Goal: Task Accomplishment & Management: Manage account settings

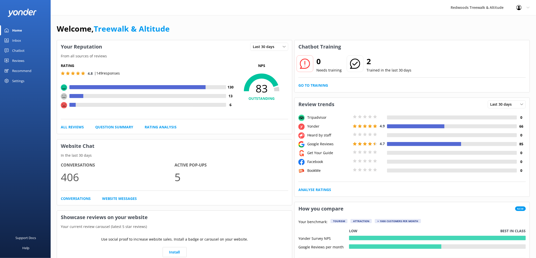
click at [29, 60] on link "Reviews" at bounding box center [25, 61] width 51 height 10
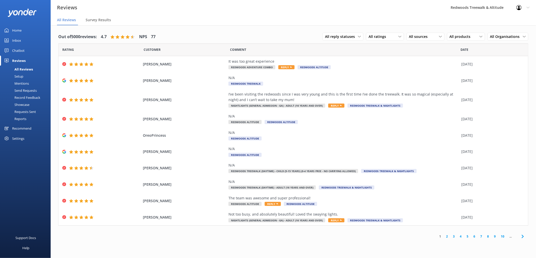
click at [21, 40] on link "Inbox" at bounding box center [25, 40] width 51 height 10
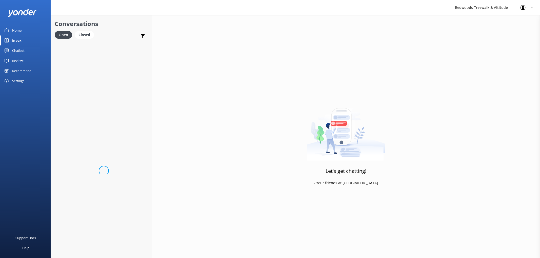
click at [18, 62] on div "Reviews" at bounding box center [18, 61] width 12 height 10
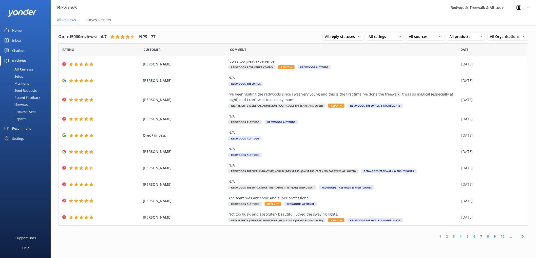
click at [21, 41] on link "Inbox" at bounding box center [25, 40] width 51 height 10
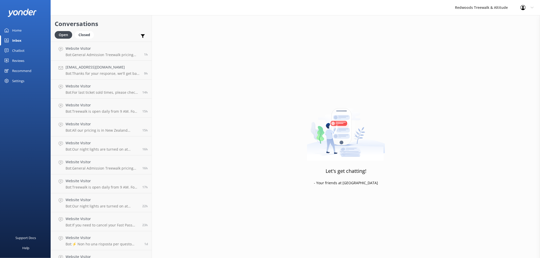
click at [25, 60] on link "Reviews" at bounding box center [25, 61] width 51 height 10
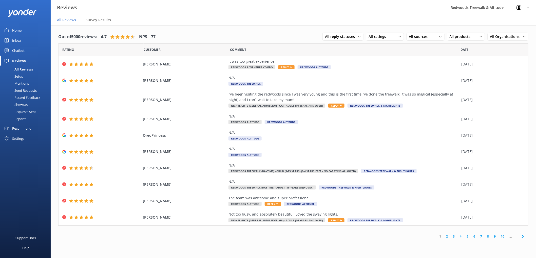
click at [39, 37] on link "Inbox" at bounding box center [25, 40] width 51 height 10
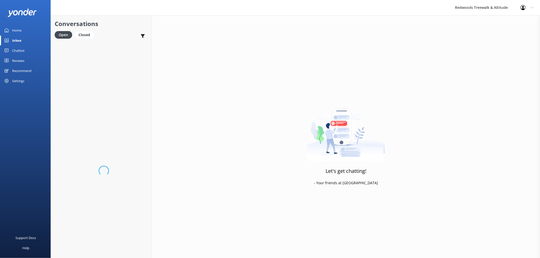
click at [39, 37] on link "Inbox" at bounding box center [25, 40] width 51 height 10
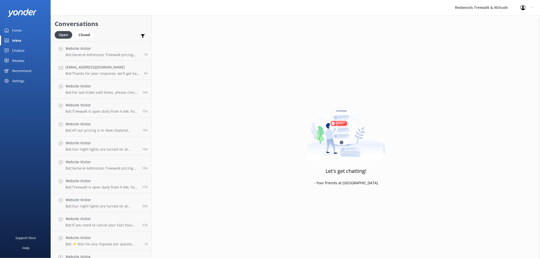
click at [31, 28] on link "Home" at bounding box center [25, 30] width 51 height 10
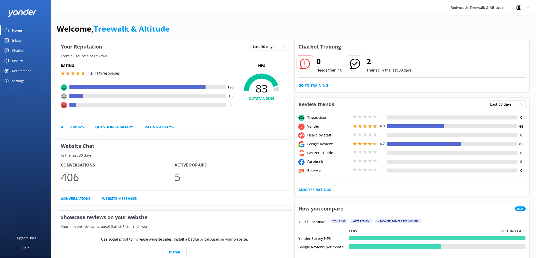
click at [18, 59] on div "Reviews" at bounding box center [18, 61] width 12 height 10
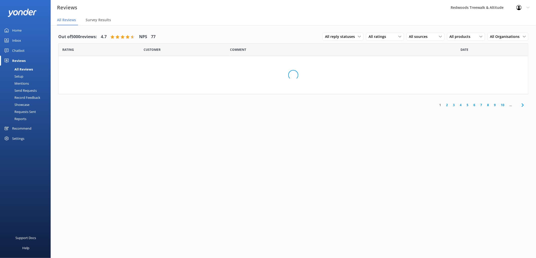
click at [18, 59] on div "Reviews" at bounding box center [18, 61] width 13 height 10
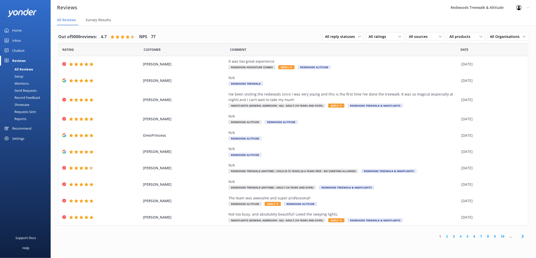
click at [446, 236] on link "2" at bounding box center [446, 236] width 7 height 5
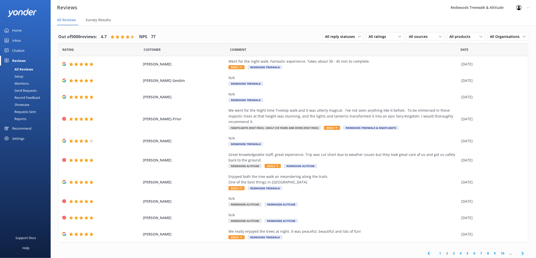
click at [453, 251] on link "3" at bounding box center [453, 253] width 7 height 5
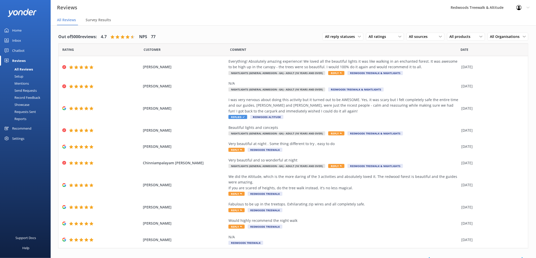
scroll to position [7, 0]
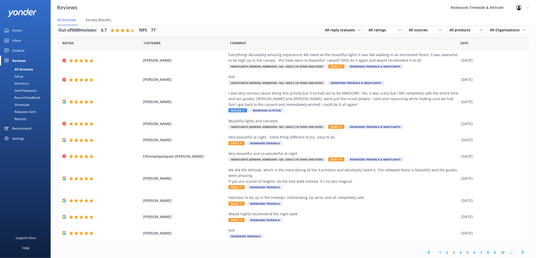
click at [438, 253] on link "1" at bounding box center [440, 253] width 7 height 5
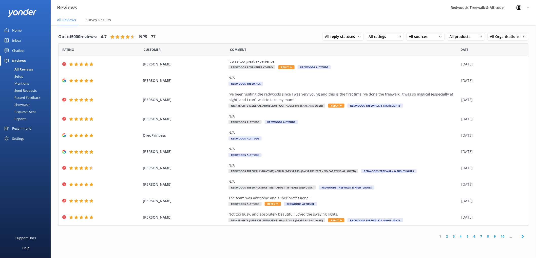
click at [21, 38] on div "Inbox" at bounding box center [16, 40] width 9 height 10
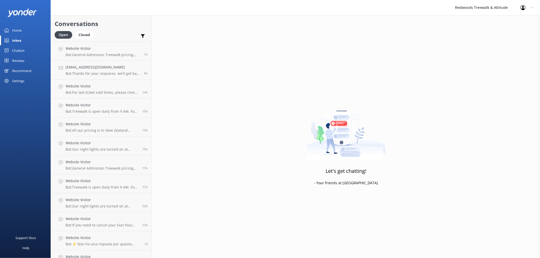
click at [17, 39] on div "Inbox" at bounding box center [16, 40] width 9 height 10
click at [19, 28] on div "Home" at bounding box center [16, 30] width 9 height 10
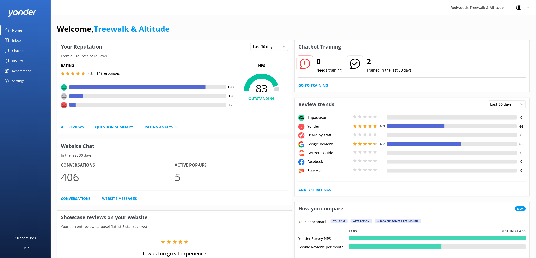
click at [19, 60] on div "Reviews" at bounding box center [18, 61] width 12 height 10
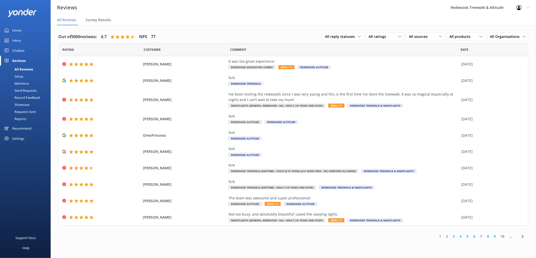
click at [29, 41] on link "Inbox" at bounding box center [25, 40] width 51 height 10
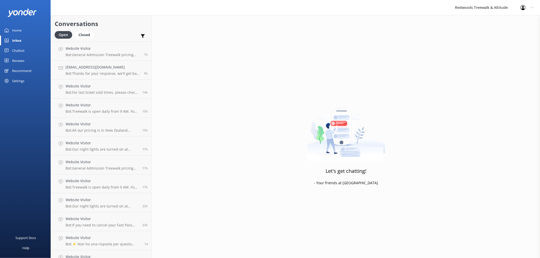
click at [29, 65] on link "Reviews" at bounding box center [25, 61] width 51 height 10
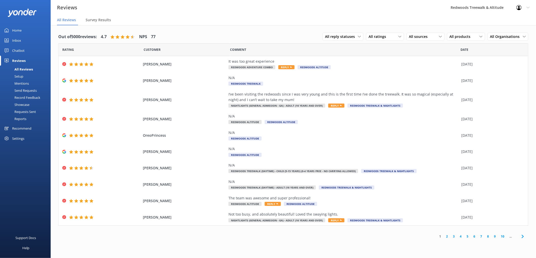
click at [13, 28] on div "Home" at bounding box center [16, 30] width 9 height 10
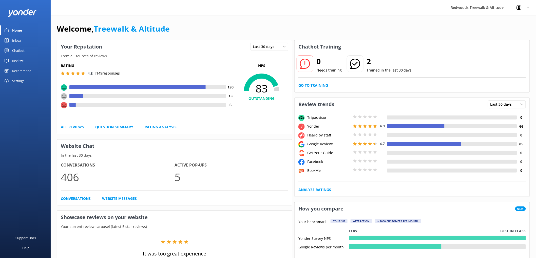
click at [27, 57] on link "Reviews" at bounding box center [25, 61] width 51 height 10
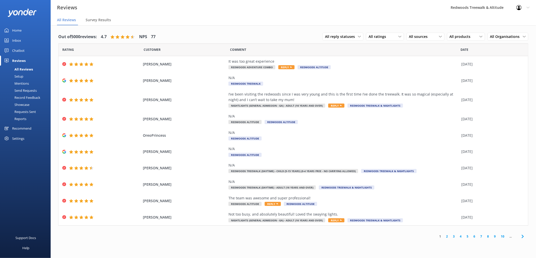
click at [16, 37] on div "Inbox" at bounding box center [16, 40] width 9 height 10
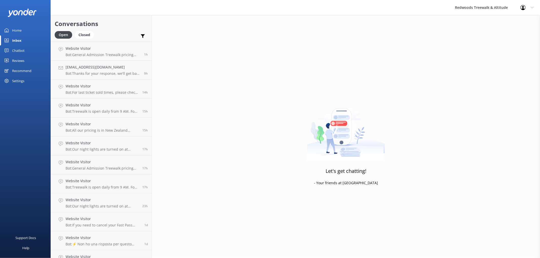
click at [41, 60] on link "Reviews" at bounding box center [25, 61] width 51 height 10
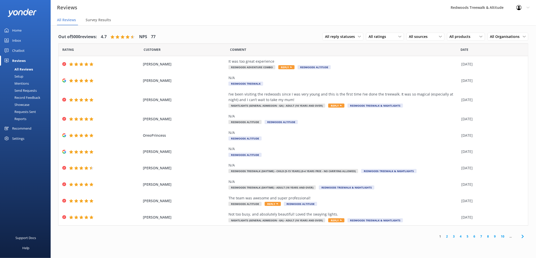
click at [21, 41] on link "Inbox" at bounding box center [25, 40] width 51 height 10
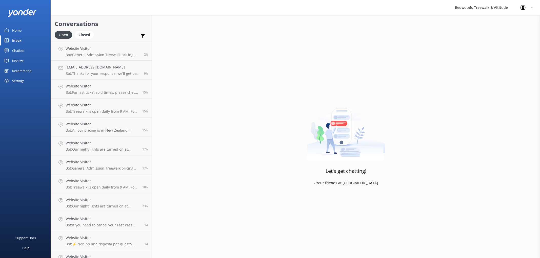
click at [17, 62] on div "Reviews" at bounding box center [18, 61] width 12 height 10
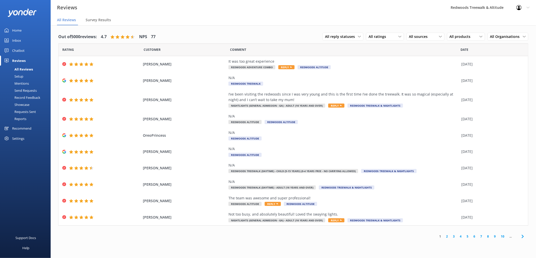
click at [15, 35] on div "Home" at bounding box center [16, 30] width 9 height 10
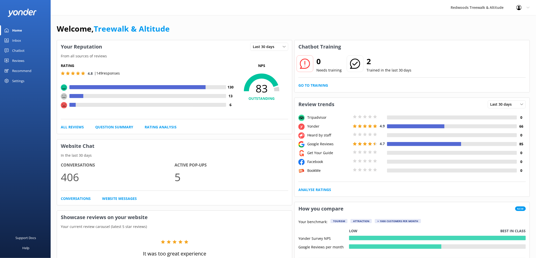
click at [26, 58] on link "Reviews" at bounding box center [25, 61] width 51 height 10
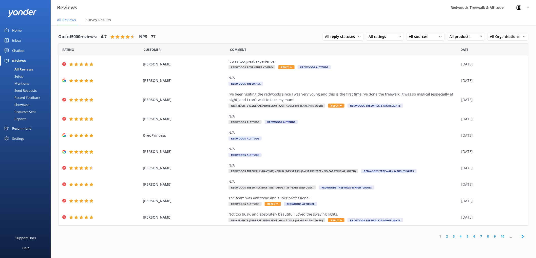
click at [17, 38] on div "Inbox" at bounding box center [16, 40] width 9 height 10
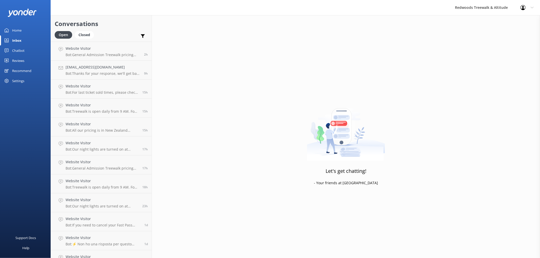
click at [27, 59] on link "Reviews" at bounding box center [25, 61] width 51 height 10
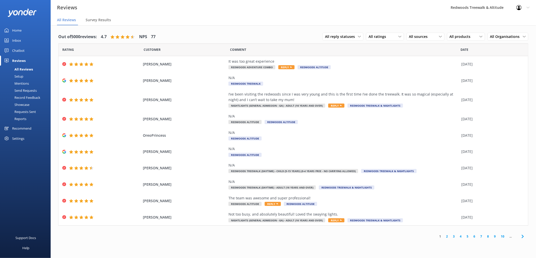
click at [16, 42] on div "Inbox" at bounding box center [16, 40] width 9 height 10
